Goal: Task Accomplishment & Management: Use online tool/utility

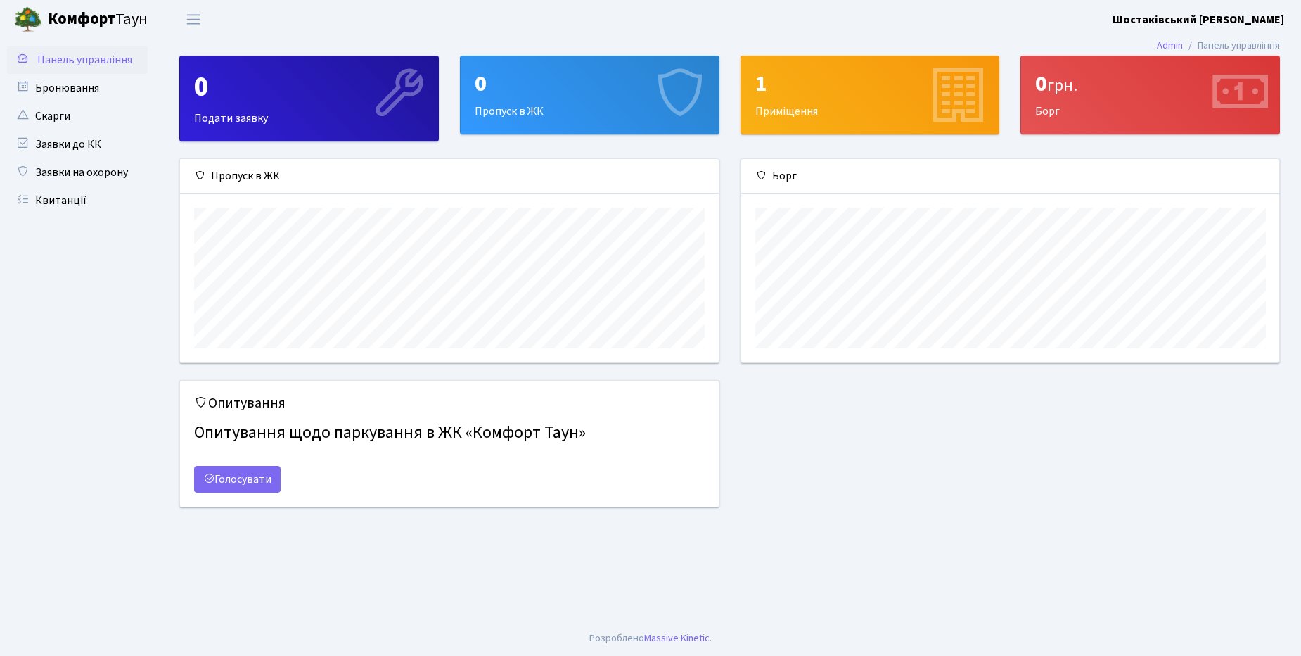
scroll to position [203, 538]
click at [72, 88] on link "Бронювання" at bounding box center [77, 88] width 141 height 28
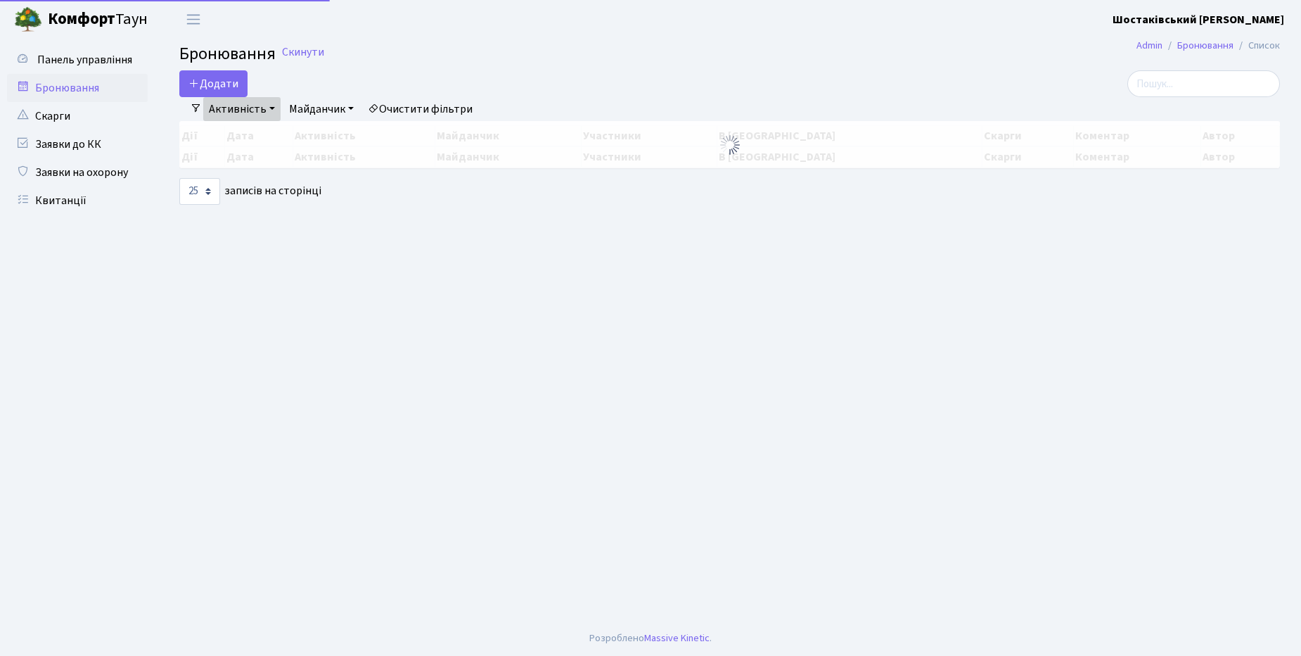
select select "25"
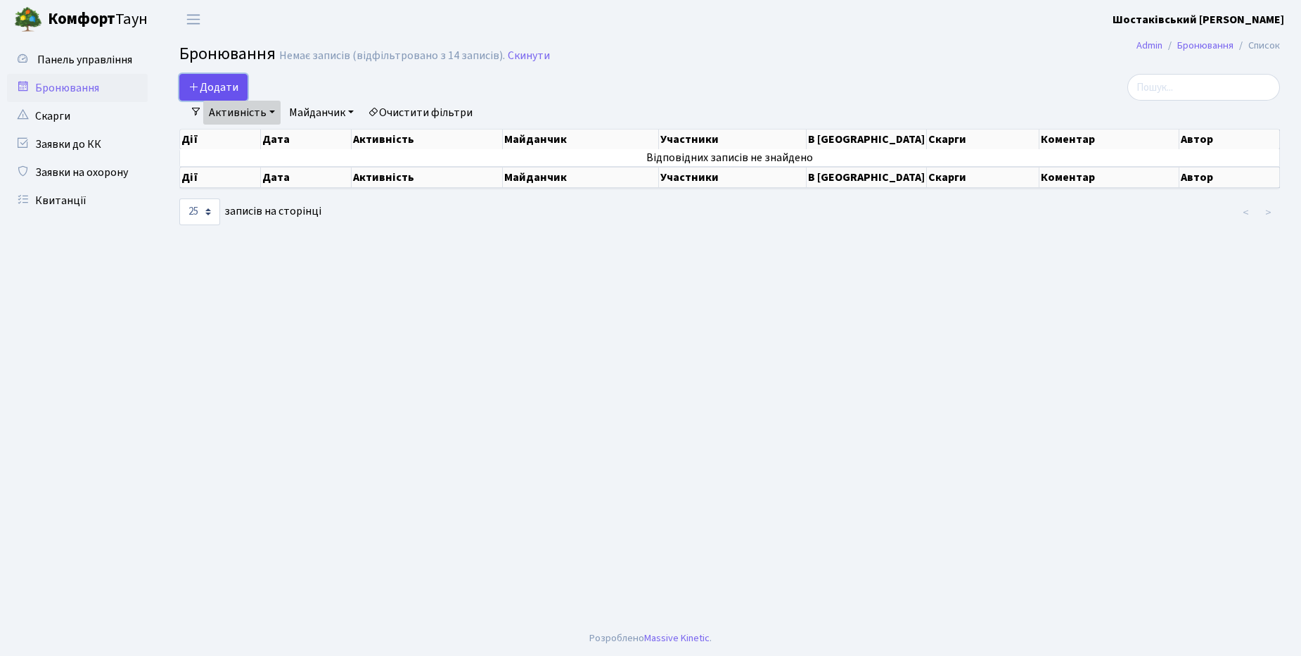
click at [223, 91] on button "Додати" at bounding box center [213, 87] width 68 height 27
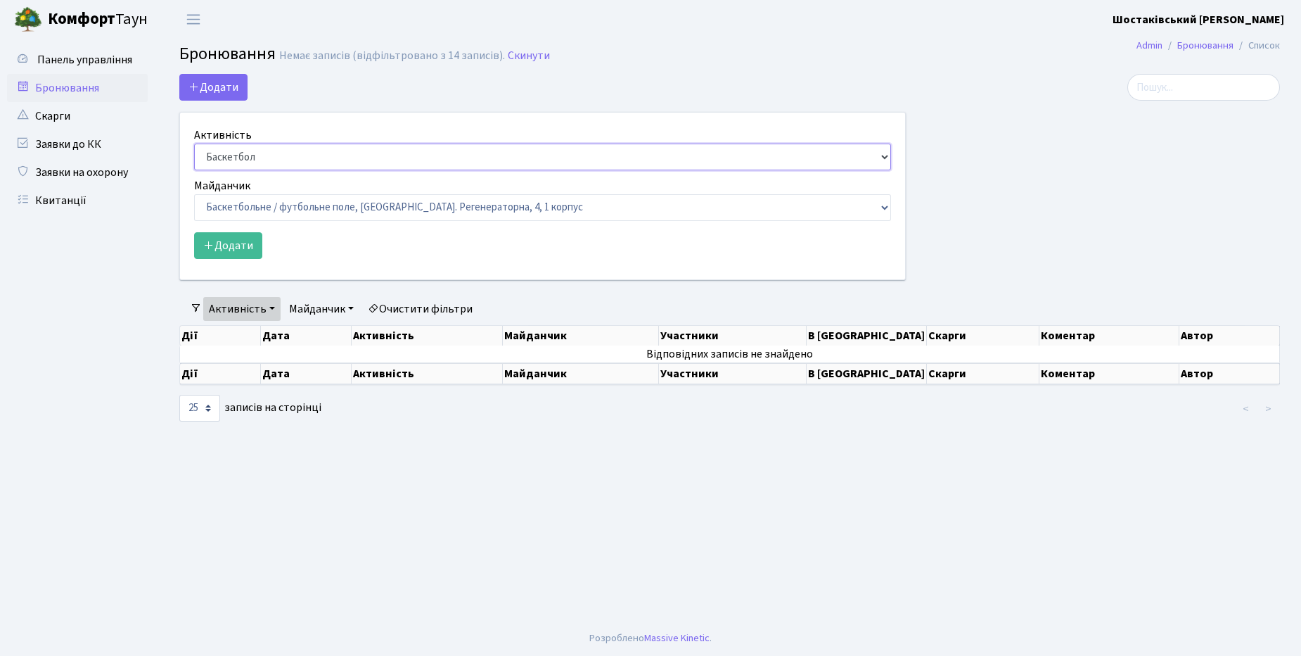
select select "1"
click at [194, 143] on select "Баскетбол Волейбол Йога Катання на роликах Настільний теніс Теніс Футбол Фітнес" at bounding box center [542, 156] width 697 height 27
drag, startPoint x: 282, startPoint y: 202, endPoint x: 343, endPoint y: 156, distance: 75.8
click at [343, 156] on form "Активність Баскетбол Волейбол Йога Катання на роликах Настільний теніс Теніс Фу…" at bounding box center [542, 193] width 697 height 132
click at [343, 156] on select "Баскетбол Волейбол Йога Катання на роликах Настільний теніс Теніс Футбол Фітнес" at bounding box center [542, 156] width 697 height 27
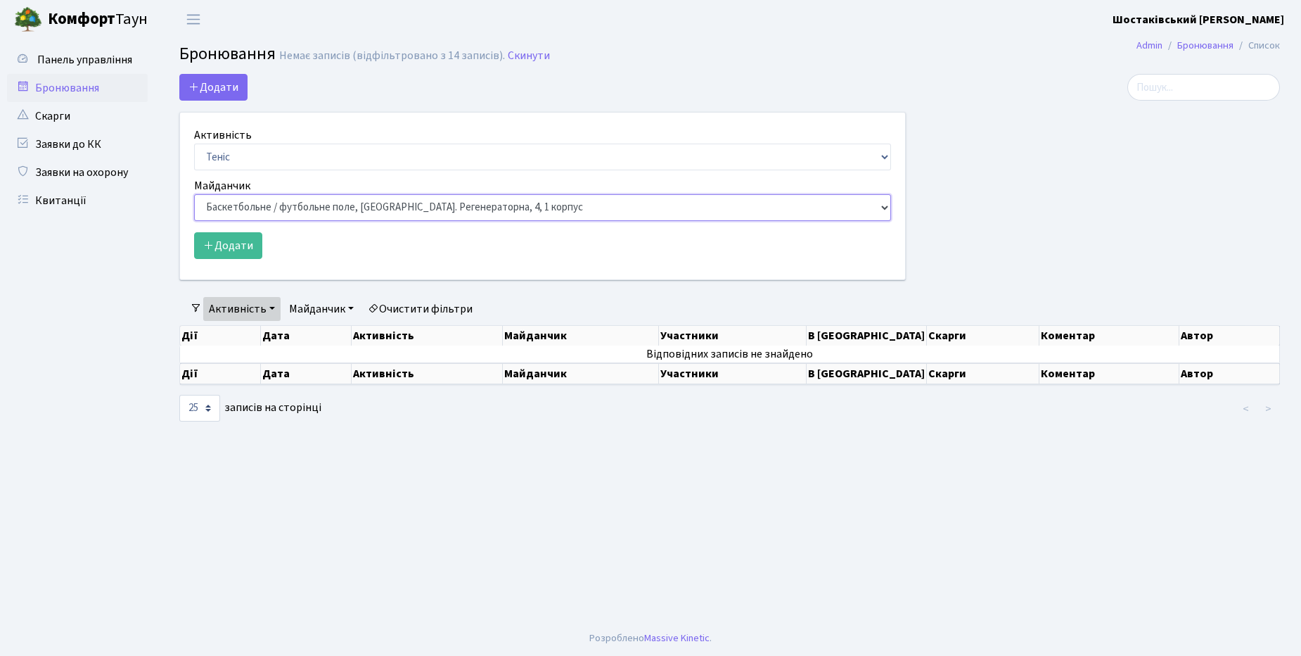
drag, startPoint x: 316, startPoint y: 207, endPoint x: 950, endPoint y: 136, distance: 637.6
click at [950, 136] on div "Додати Активність Баскетбол Волейбол Йога Катання на роликах Настільний теніс Т…" at bounding box center [730, 185] width 1122 height 223
